Goal: Information Seeking & Learning: Learn about a topic

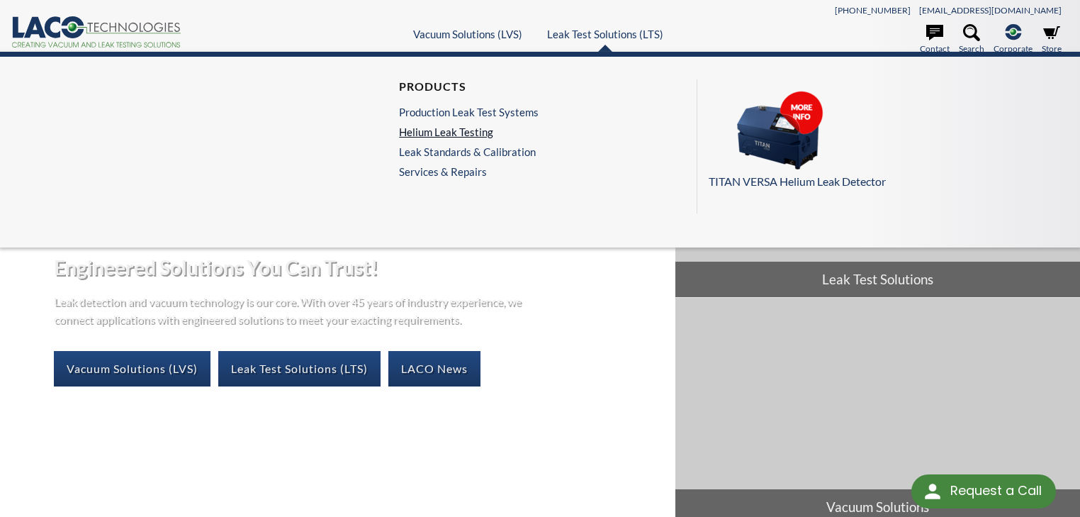
click at [472, 133] on link "Helium Leak Testing" at bounding box center [469, 131] width 140 height 13
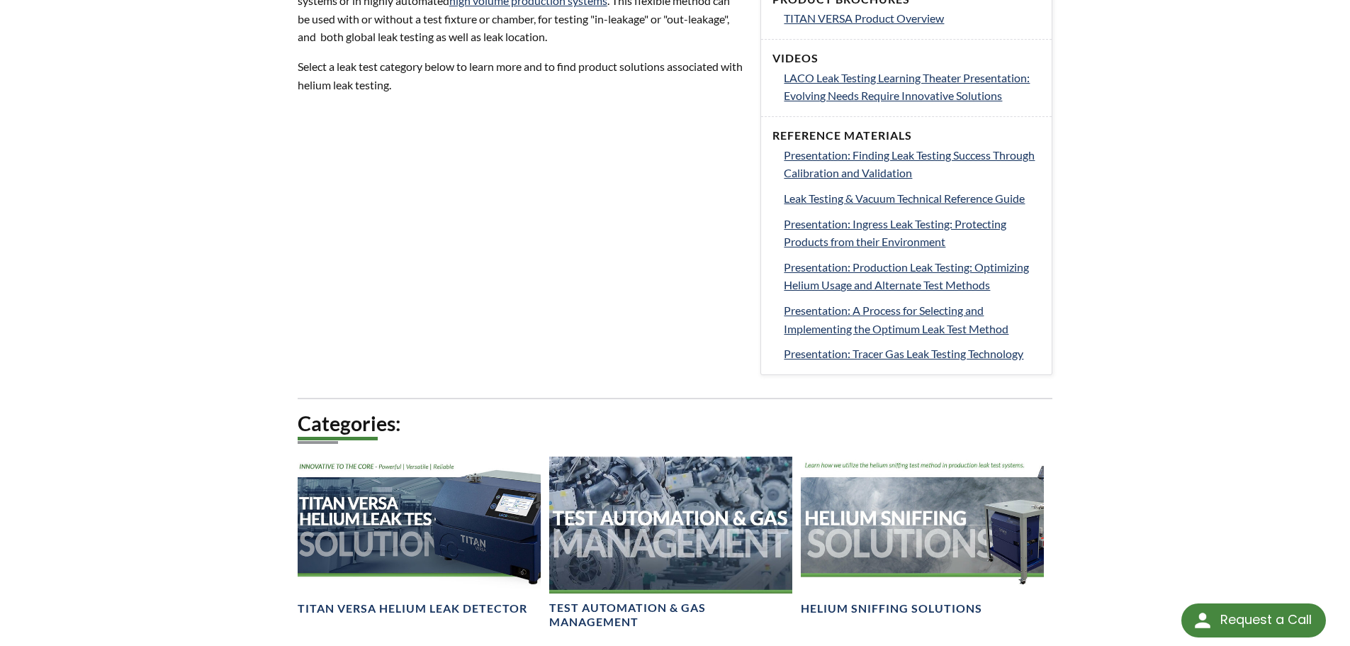
scroll to position [780, 0]
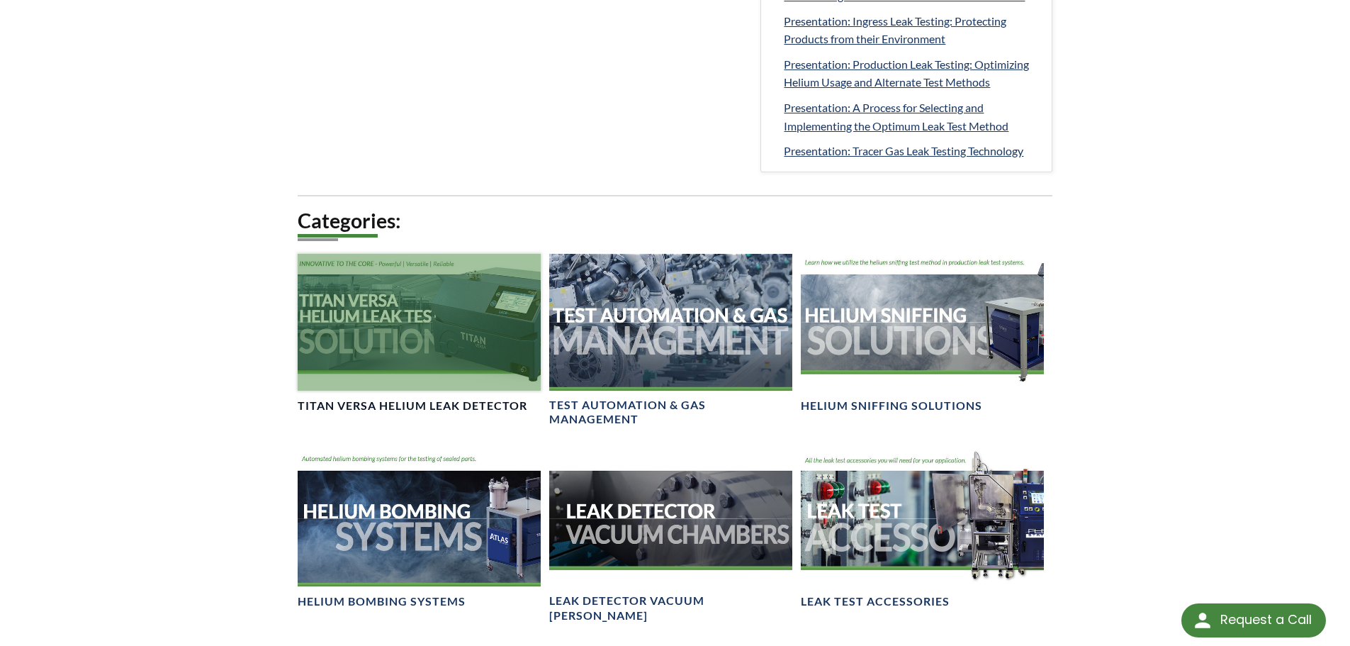
click at [425, 325] on div at bounding box center [419, 322] width 243 height 137
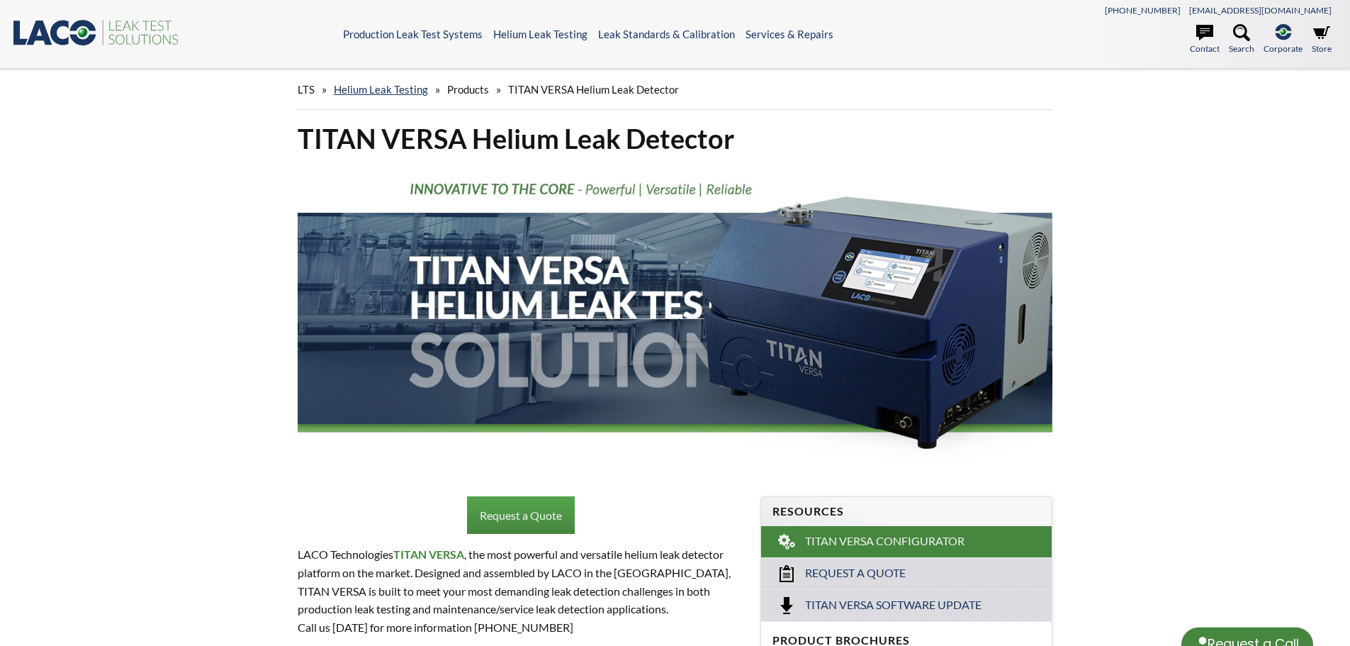
select select "Language Translate Widget"
